Goal: Information Seeking & Learning: Learn about a topic

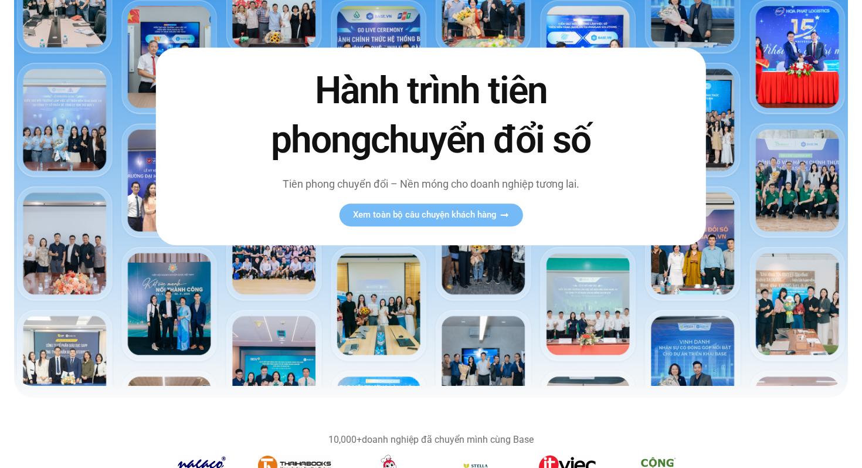
scroll to position [144, 0]
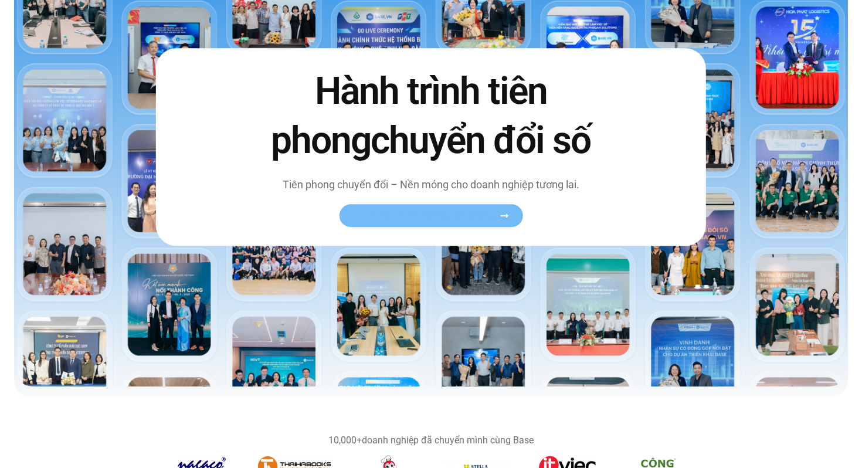
click at [474, 211] on span "Xem toàn bộ câu chuyện khách hàng" at bounding box center [425, 215] width 144 height 9
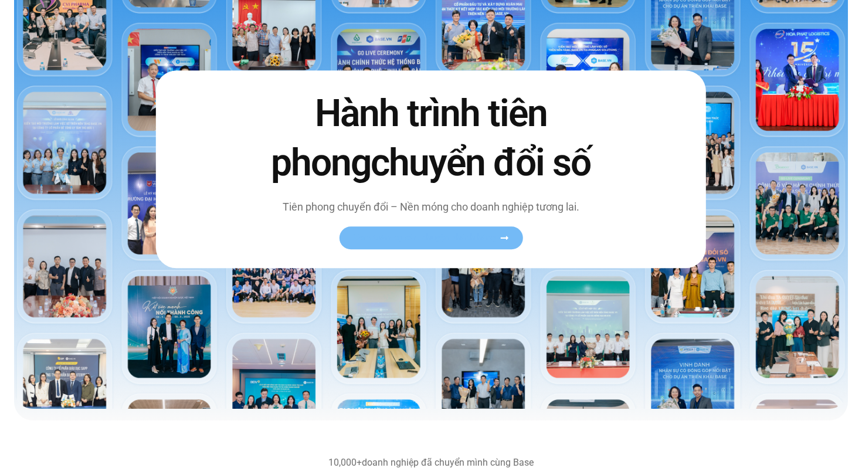
scroll to position [256, 0]
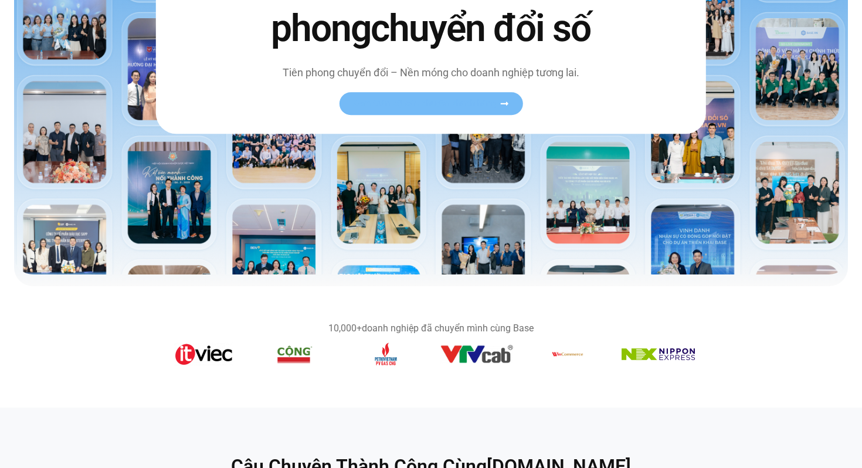
click at [502, 101] on icon at bounding box center [503, 103] width 9 height 9
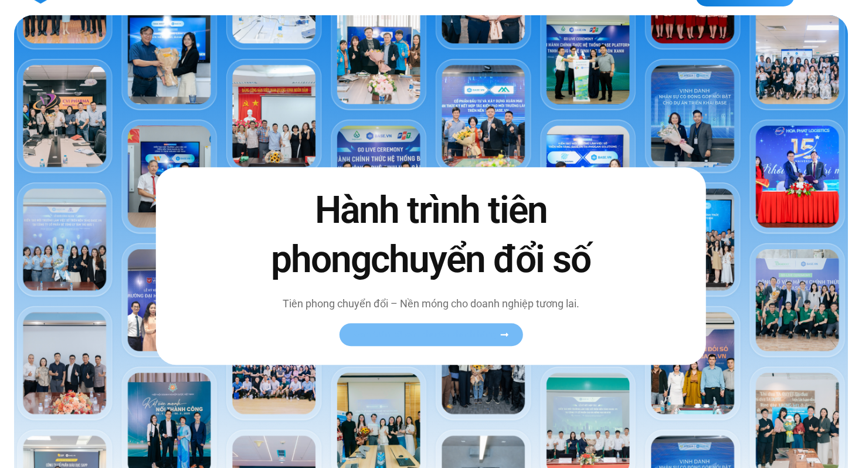
scroll to position [0, 0]
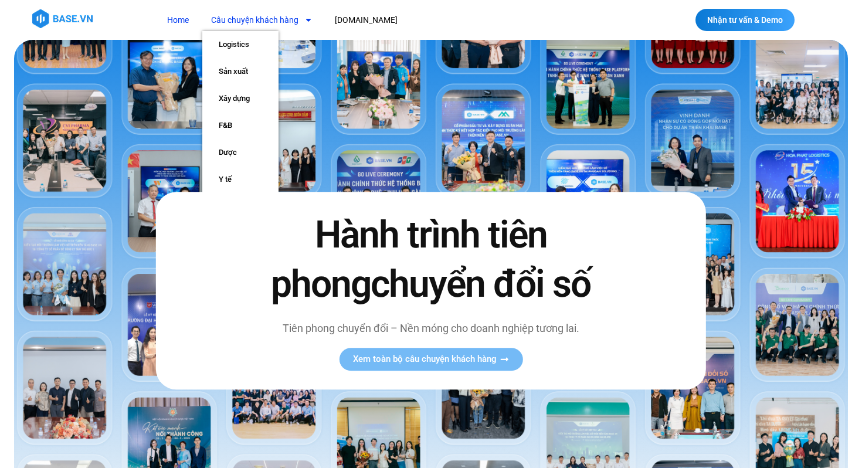
click at [282, 23] on link "Câu chuyện khách hàng" at bounding box center [261, 20] width 119 height 22
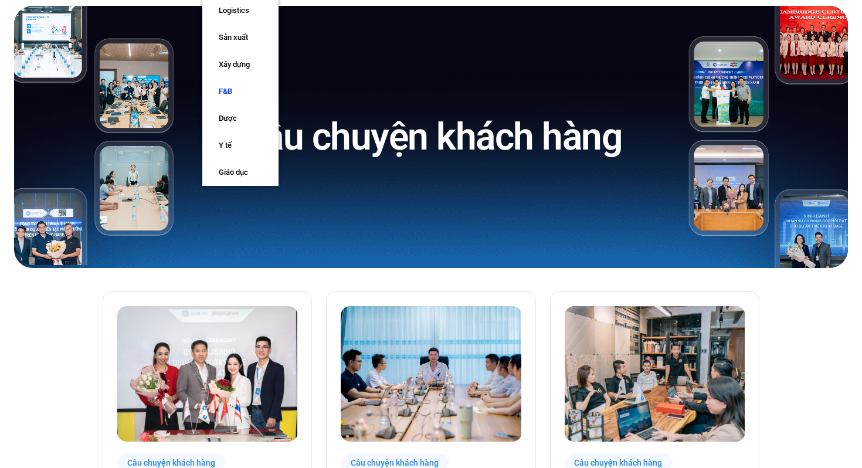
scroll to position [39, 0]
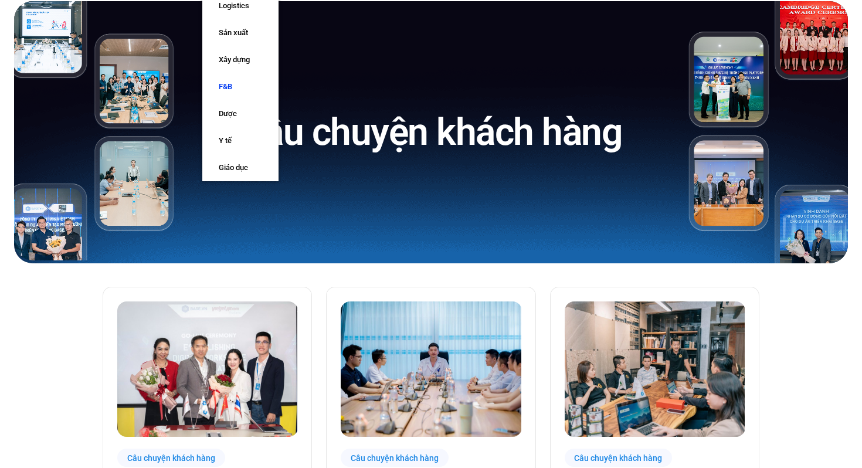
click at [238, 83] on link "F&B" at bounding box center [240, 86] width 76 height 27
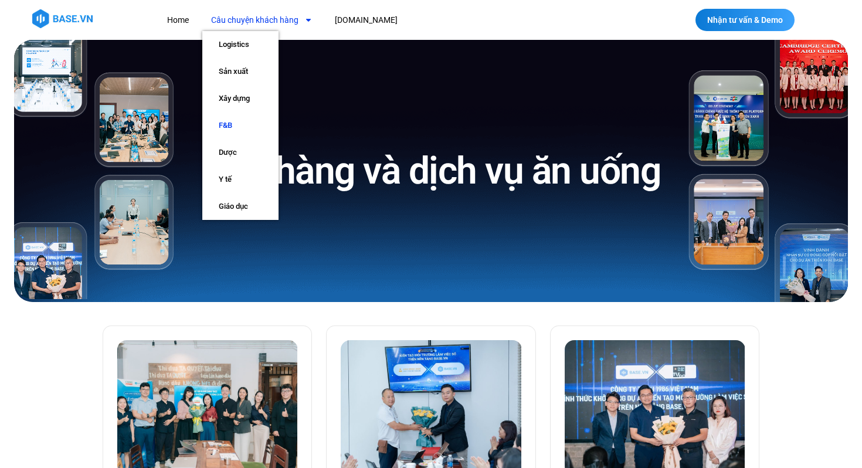
click at [305, 20] on icon "Menu" at bounding box center [308, 20] width 8 height 8
